Goal: Transaction & Acquisition: Download file/media

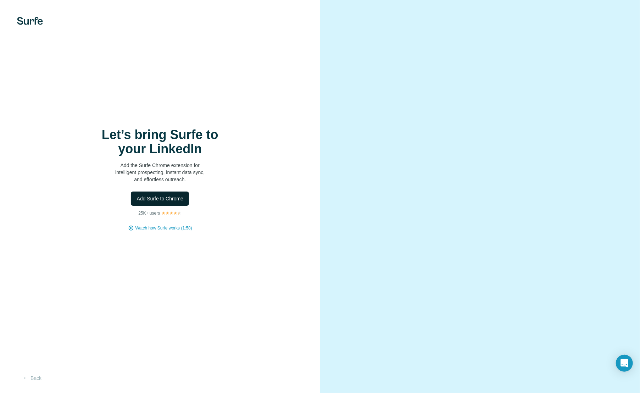
click at [170, 200] on span "Add Surfe to Chrome" at bounding box center [160, 198] width 47 height 7
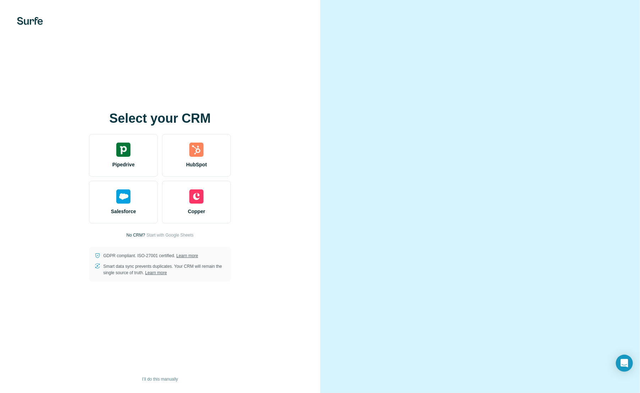
click at [438, 260] on video at bounding box center [480, 197] width 255 height 128
click at [439, 260] on video at bounding box center [480, 197] width 255 height 128
